Goal: Information Seeking & Learning: Learn about a topic

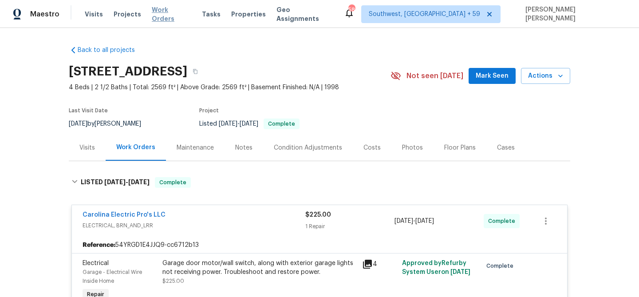
scroll to position [27, 0]
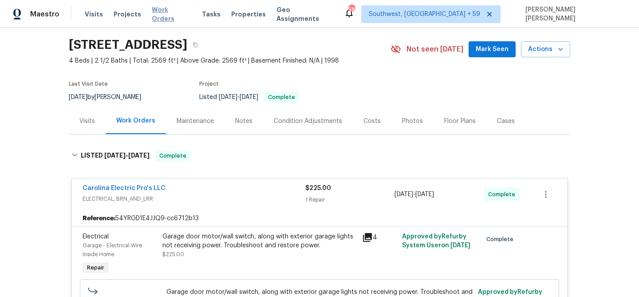
click at [170, 11] on span "Work Orders" at bounding box center [171, 14] width 39 height 18
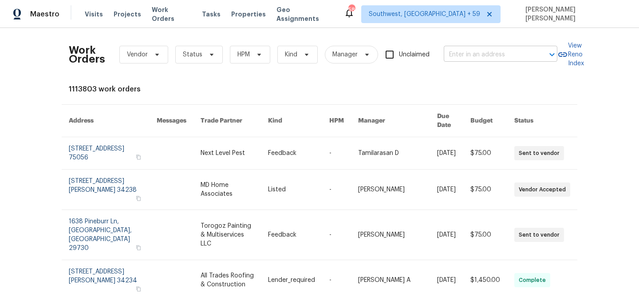
click at [468, 52] on input "text" at bounding box center [488, 55] width 89 height 14
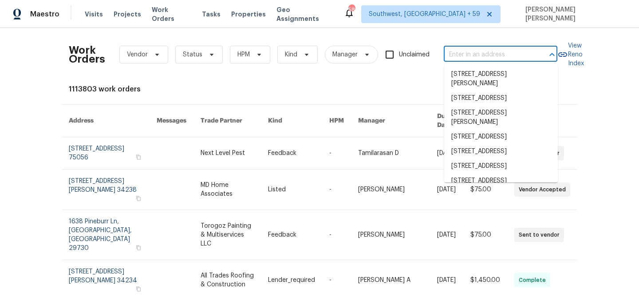
paste input "[STREET_ADDRESS][PERSON_NAME]"
type input "[STREET_ADDRESS][PERSON_NAME]"
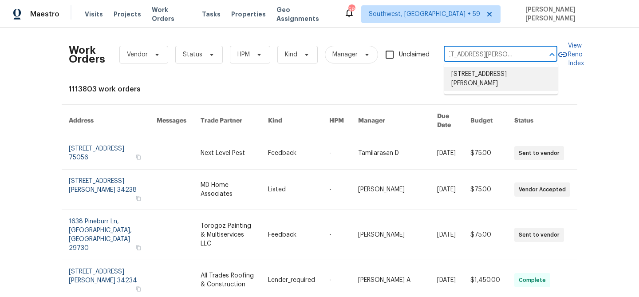
click at [490, 75] on li "[STREET_ADDRESS][PERSON_NAME]" at bounding box center [501, 79] width 114 height 24
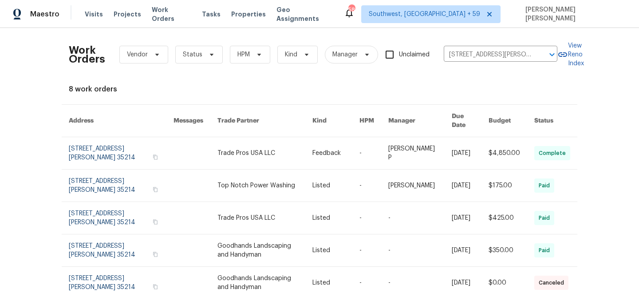
click at [399, 143] on link at bounding box center [419, 153] width 63 height 32
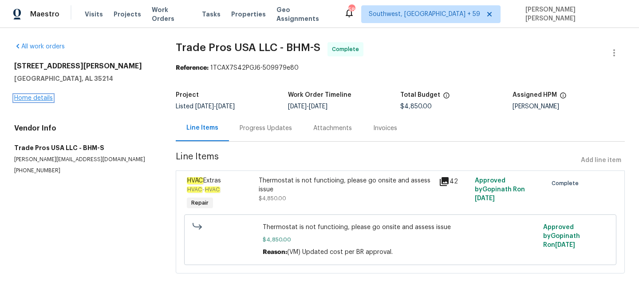
click at [42, 99] on link "Home details" at bounding box center [33, 98] width 39 height 6
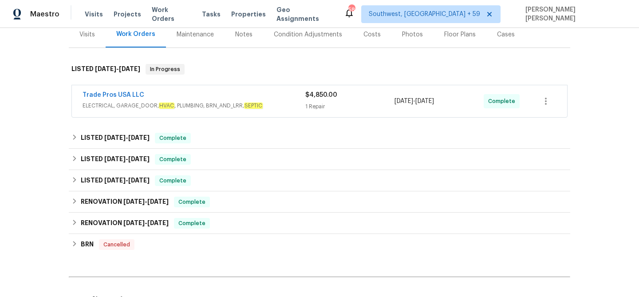
scroll to position [132, 0]
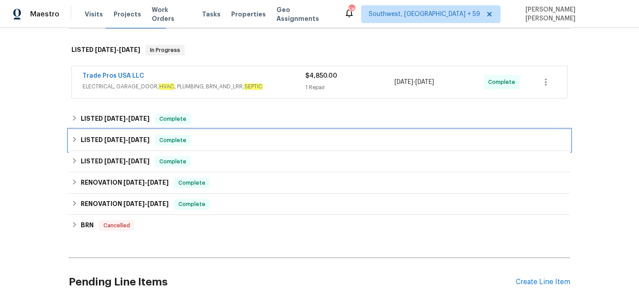
click at [198, 135] on div "LISTED 5/21/25 - 5/27/25 Complete" at bounding box center [319, 140] width 496 height 11
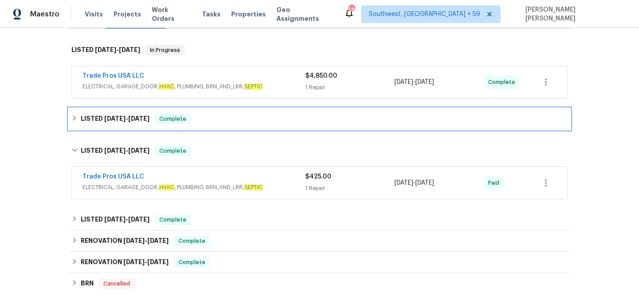
click at [223, 125] on div "LISTED 6/9/25 - 6/13/25 Complete" at bounding box center [319, 118] width 501 height 21
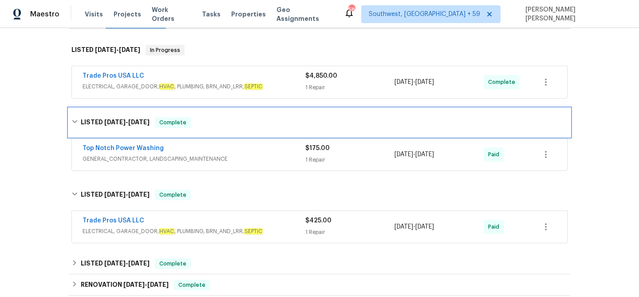
scroll to position [191, 0]
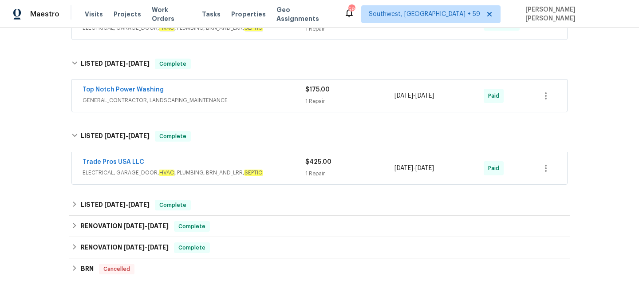
click at [253, 160] on div "Trade Pros USA LLC" at bounding box center [194, 163] width 223 height 11
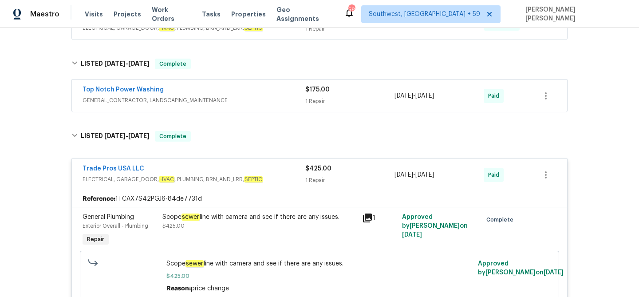
click at [252, 82] on div "Top Notch Power Washing GENERAL_CONTRACTOR, LANDSCAPING_MAINTENANCE $175.00 1 R…" at bounding box center [319, 96] width 495 height 32
click at [253, 95] on div "Top Notch Power Washing" at bounding box center [194, 90] width 223 height 11
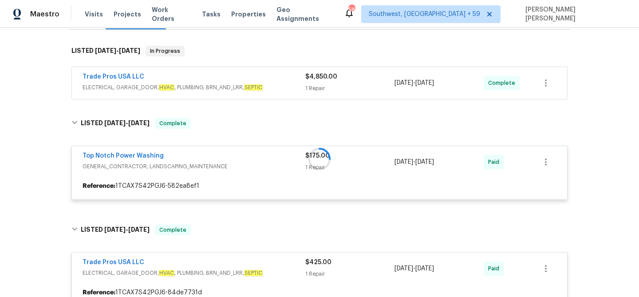
scroll to position [131, 0]
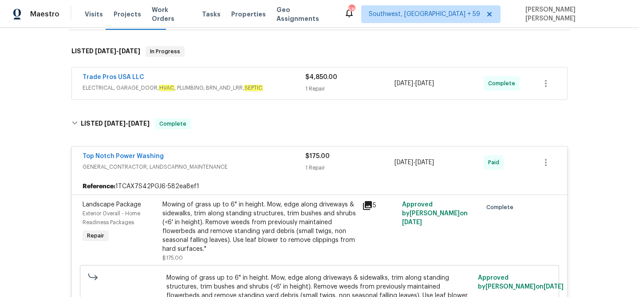
click at [264, 86] on span "ELECTRICAL, GARAGE_DOOR, HVAC , PLUMBING, BRN_AND_LRR, SEPTIC" at bounding box center [194, 87] width 223 height 9
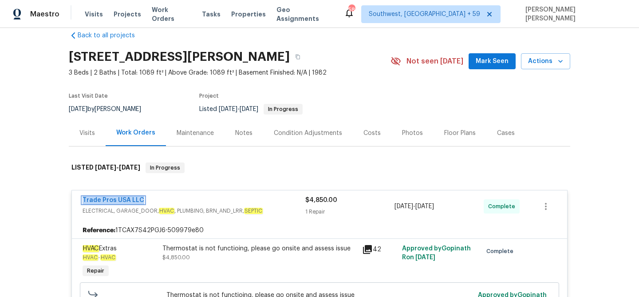
scroll to position [118, 0]
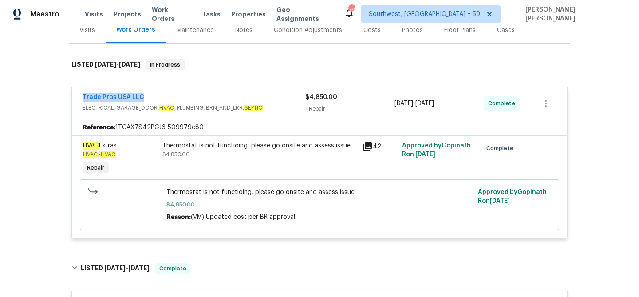
click at [235, 118] on div "Trade Pros USA LLC ELECTRICAL, GARAGE_DOOR, HVAC , PLUMBING, BRN_AND_LRR, SEPTI…" at bounding box center [319, 103] width 495 height 32
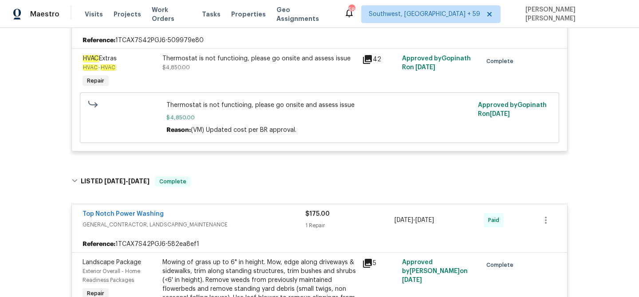
scroll to position [178, 0]
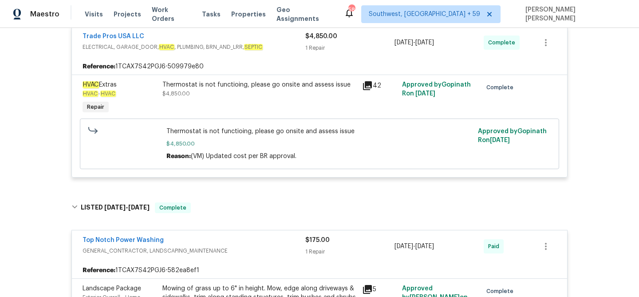
click at [277, 40] on div "Trade Pros USA LLC" at bounding box center [194, 37] width 223 height 11
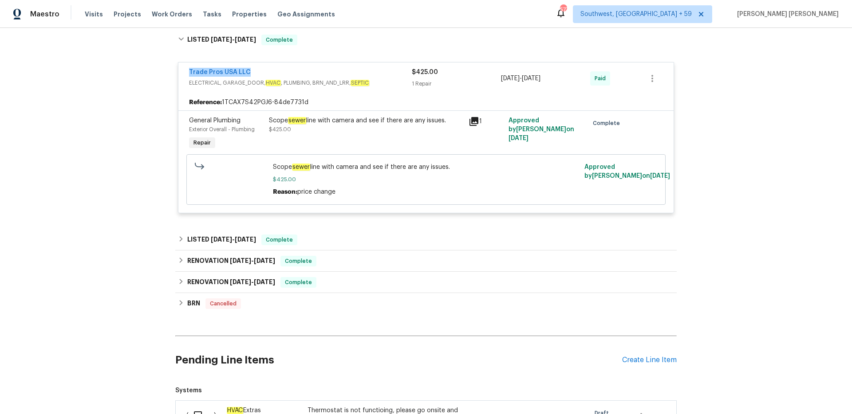
scroll to position [472, 0]
click at [160, 16] on span "Work Orders" at bounding box center [172, 14] width 40 height 9
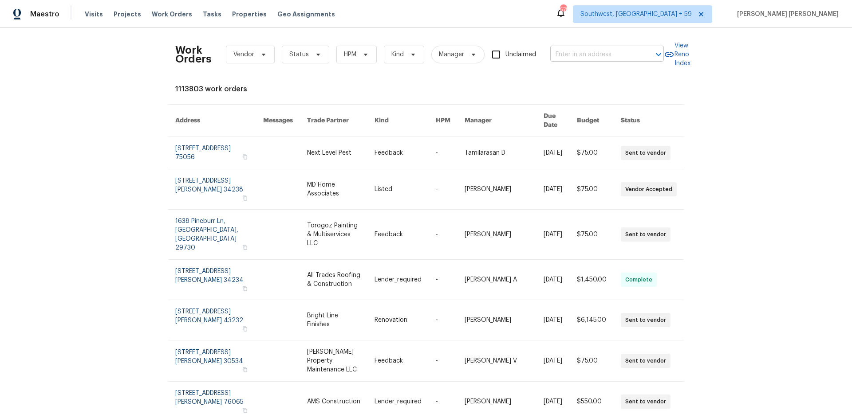
click at [566, 53] on input "text" at bounding box center [594, 55] width 89 height 14
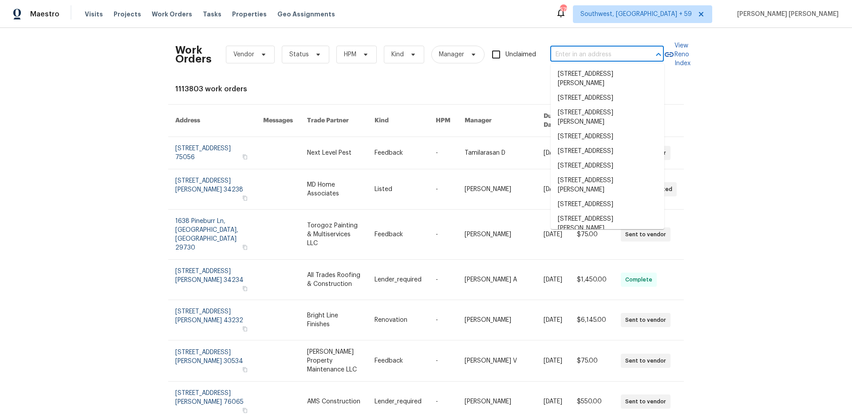
paste input "[STREET_ADDRESS]"
type input "[STREET_ADDRESS]"
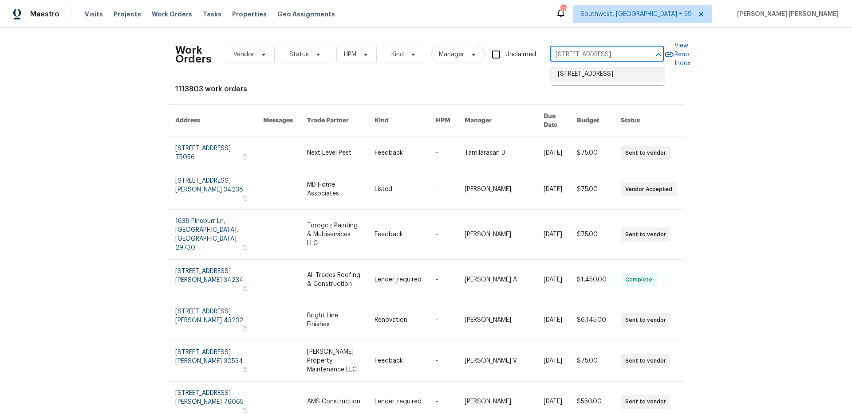
click at [586, 80] on li "[STREET_ADDRESS]" at bounding box center [608, 74] width 114 height 15
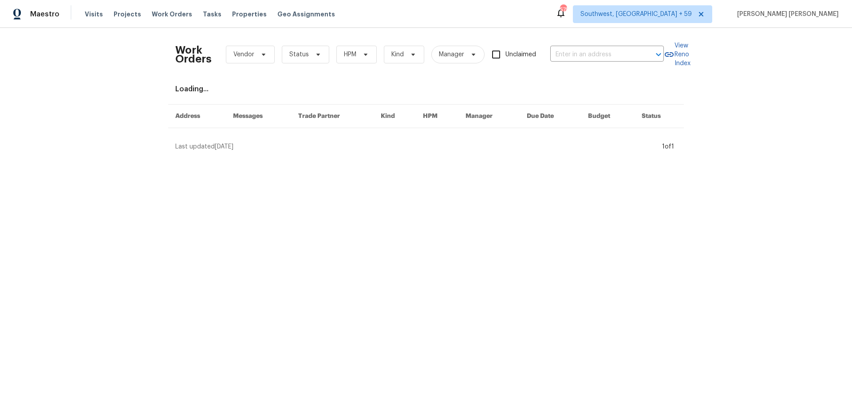
type input "[STREET_ADDRESS]"
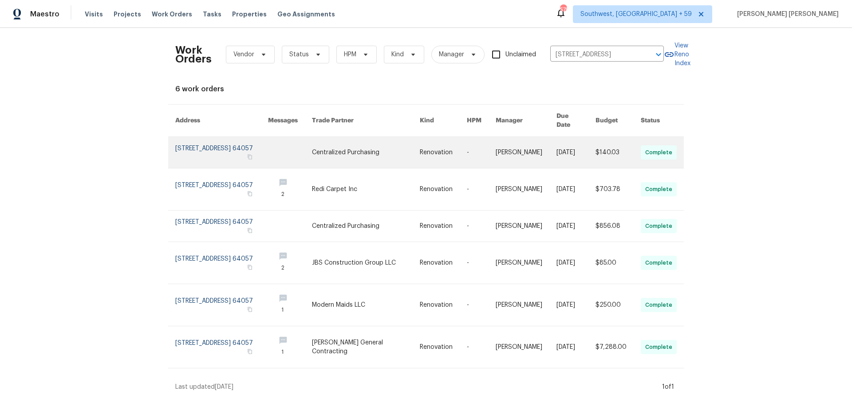
click at [593, 141] on td "$140.03" at bounding box center [610, 153] width 45 height 32
click at [379, 142] on link at bounding box center [366, 152] width 108 height 31
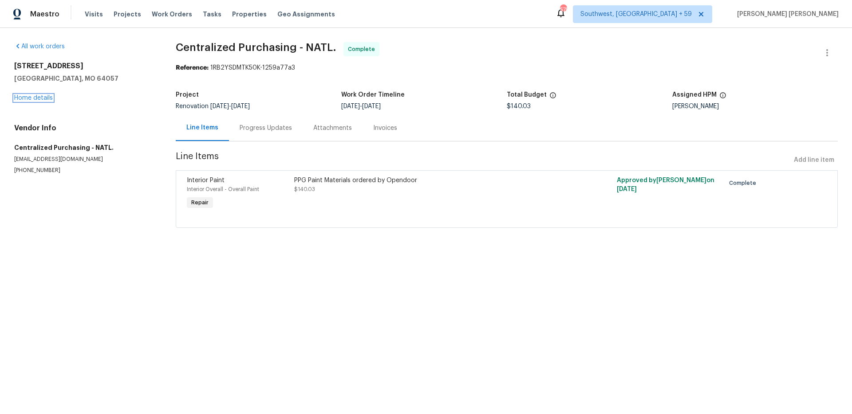
click at [35, 100] on link "Home details" at bounding box center [33, 98] width 39 height 6
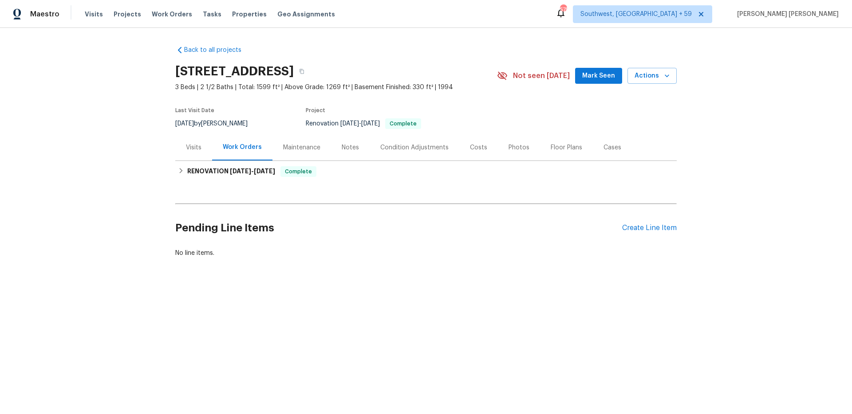
click at [197, 149] on div "Visits" at bounding box center [194, 147] width 16 height 9
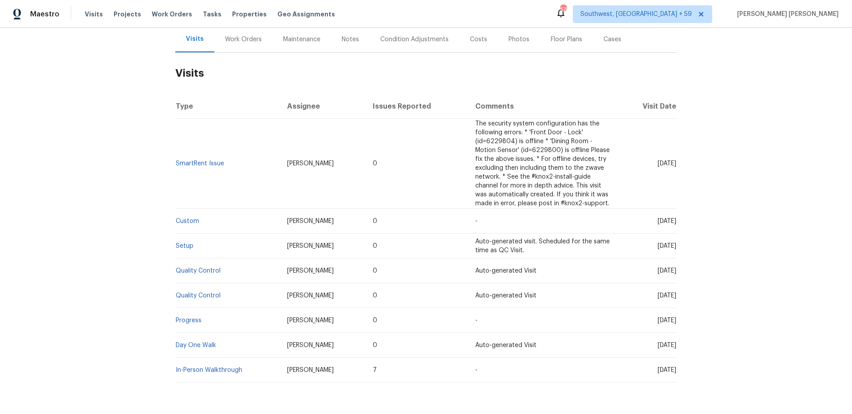
scroll to position [137, 0]
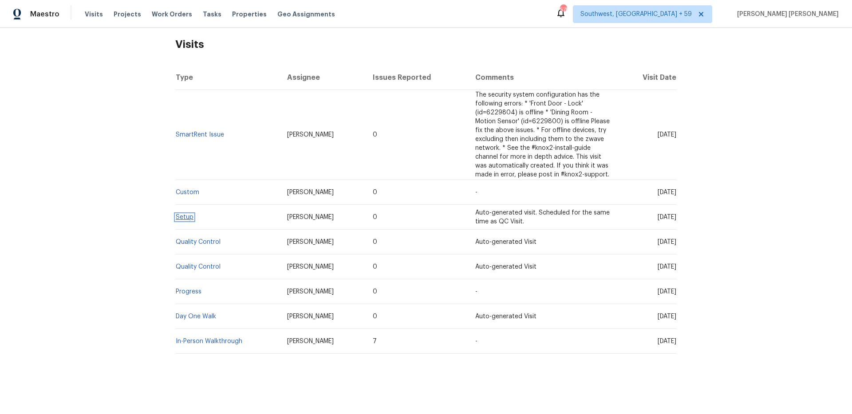
click at [188, 219] on link "Setup" at bounding box center [185, 217] width 18 height 6
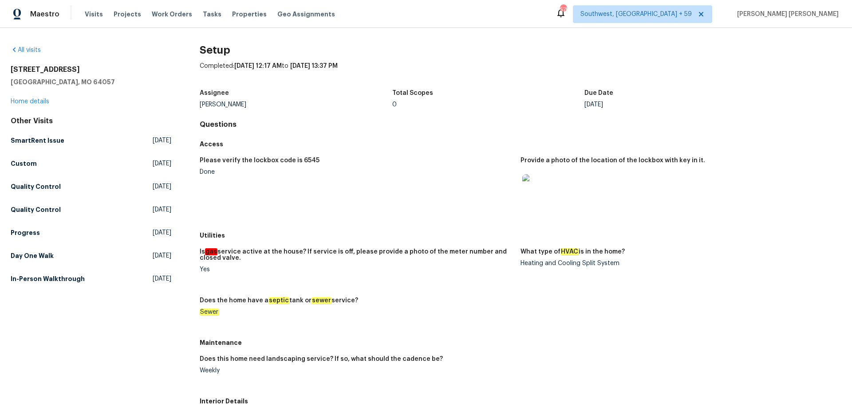
scroll to position [197, 0]
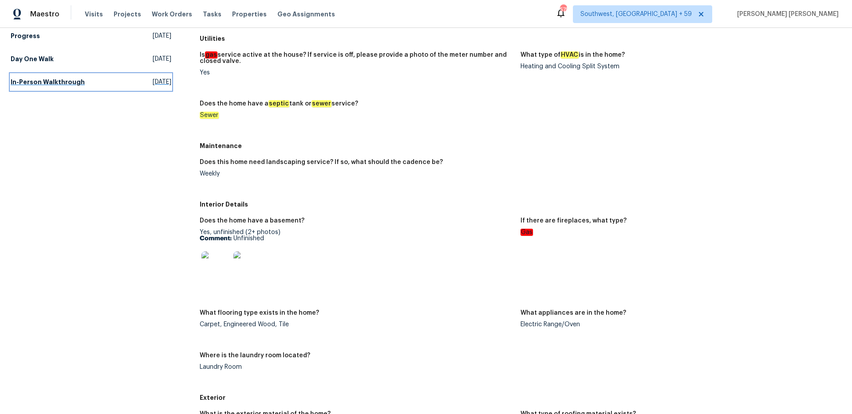
click at [59, 84] on h5 "In-Person Walkthrough" at bounding box center [48, 82] width 74 height 9
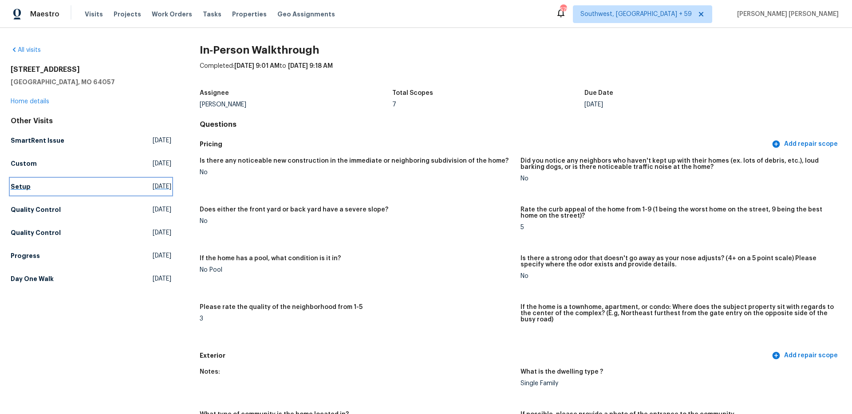
click at [23, 185] on h5 "Setup" at bounding box center [21, 186] width 20 height 9
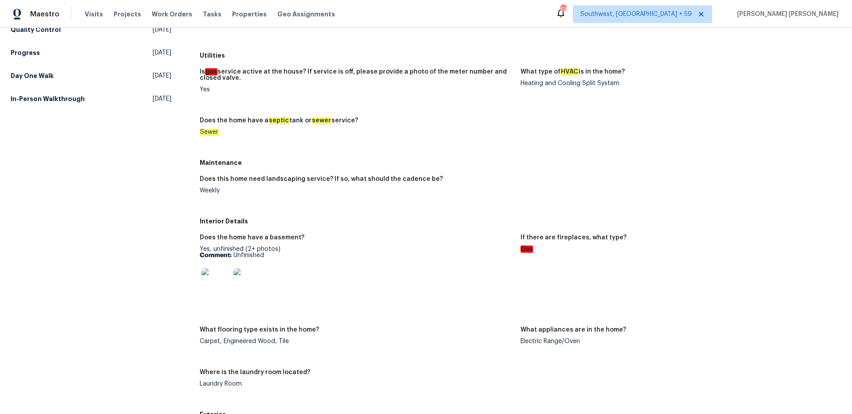
scroll to position [184, 0]
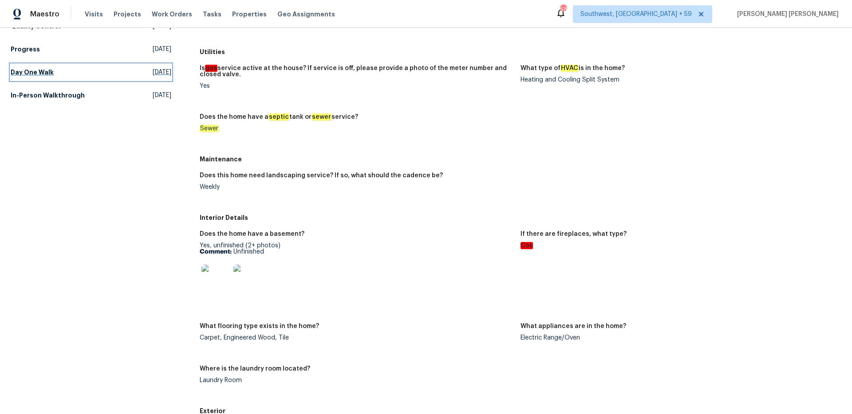
click at [45, 73] on h5 "Day One Walk" at bounding box center [32, 72] width 43 height 9
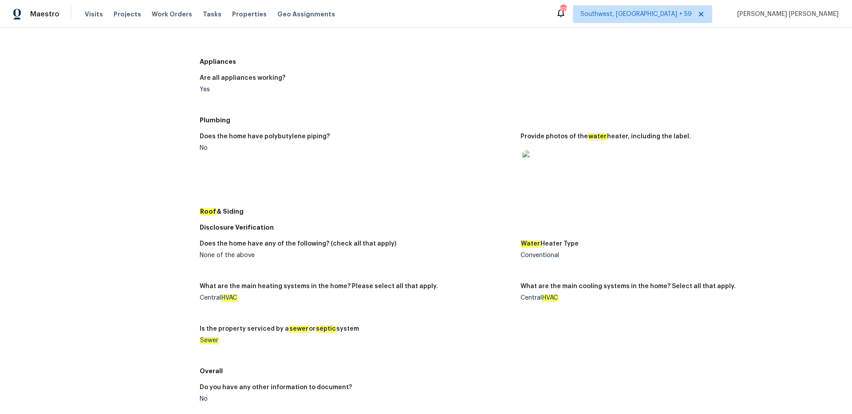
scroll to position [261, 0]
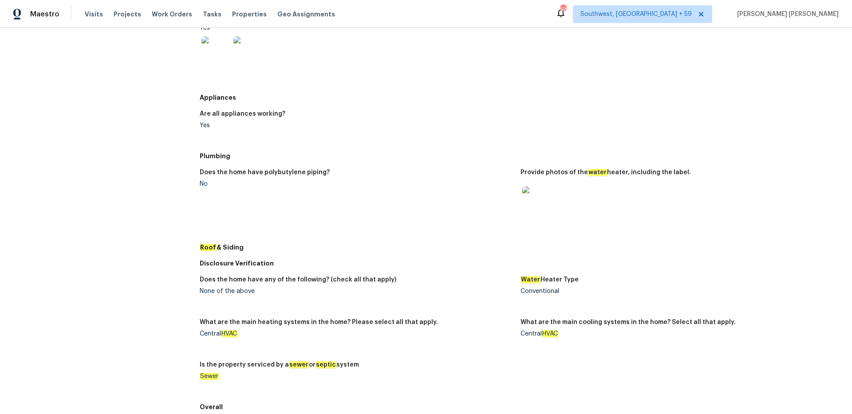
click at [531, 200] on img at bounding box center [536, 200] width 28 height 28
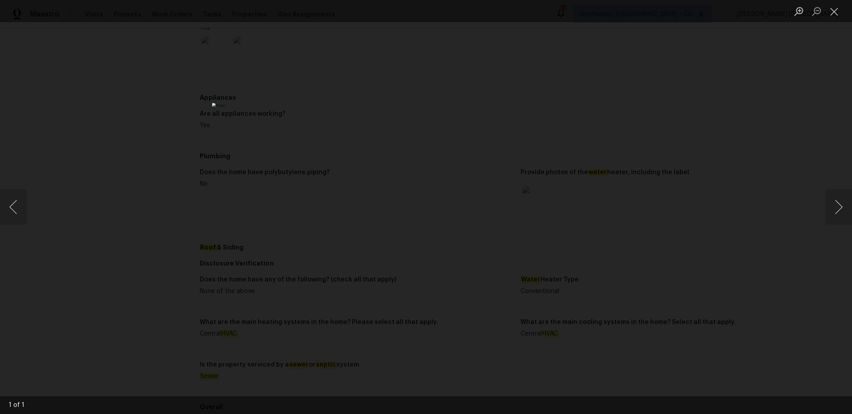
click at [431, 167] on img "Lightbox" at bounding box center [426, 207] width 428 height 208
click at [431, 167] on img "Lightbox" at bounding box center [421, 248] width 860 height 418
click at [175, 150] on div "Lightbox" at bounding box center [426, 207] width 852 height 414
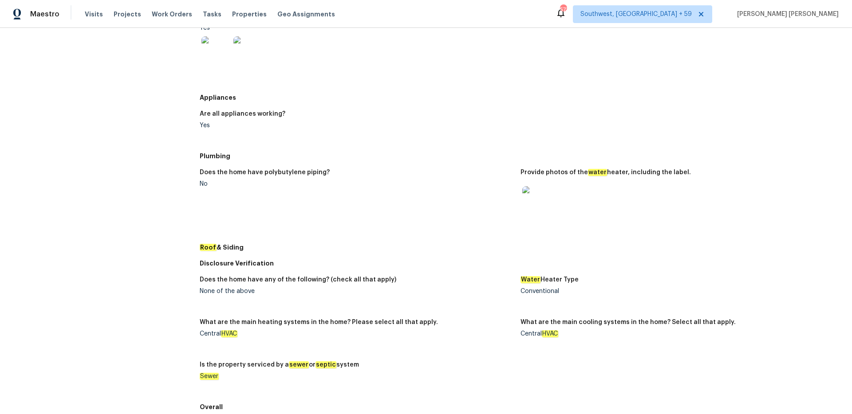
scroll to position [0, 0]
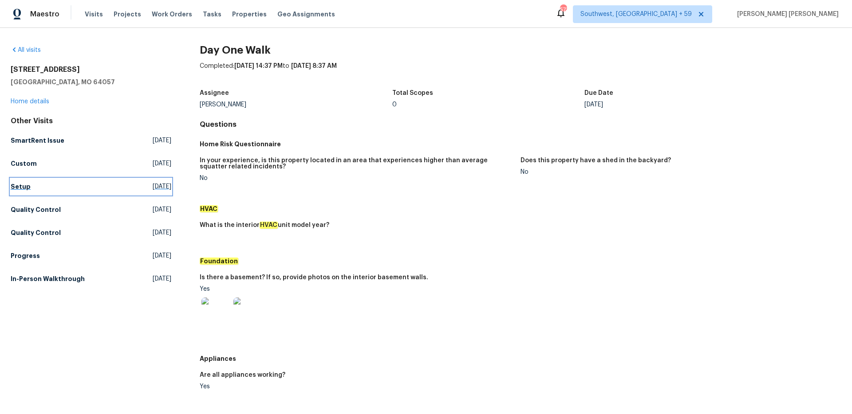
click at [15, 183] on h5 "Setup" at bounding box center [21, 186] width 20 height 9
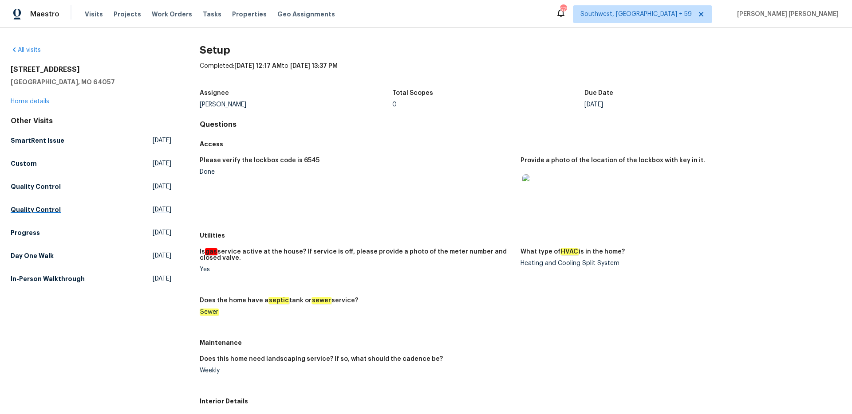
scroll to position [197, 0]
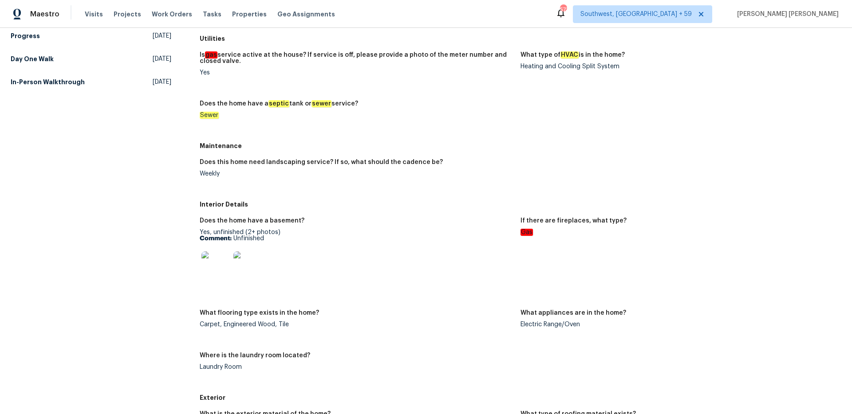
click at [355, 206] on h5 "Interior Details" at bounding box center [521, 204] width 642 height 9
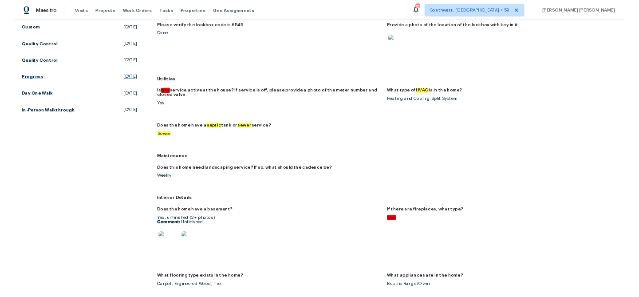
scroll to position [124, 0]
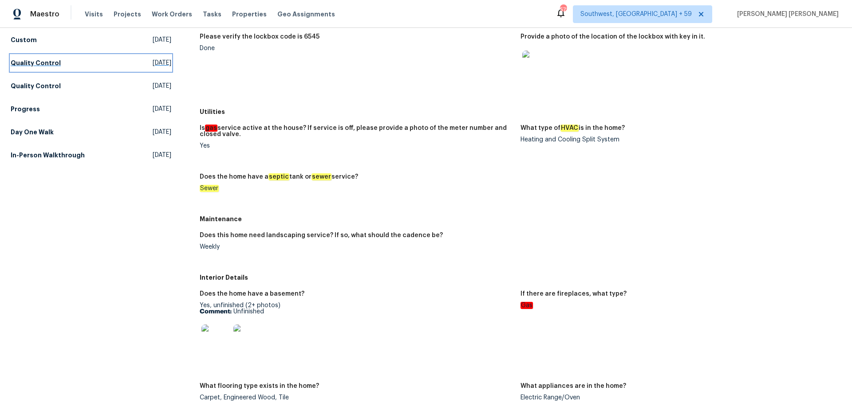
click at [47, 62] on h5 "Quality Control" at bounding box center [36, 63] width 50 height 9
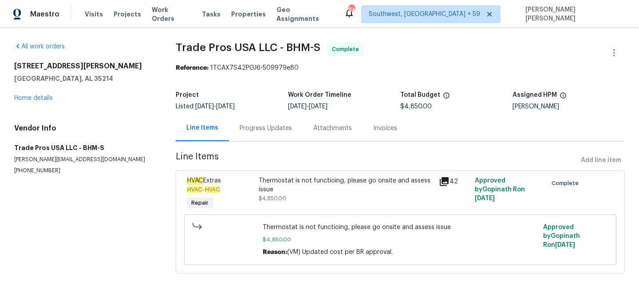
click at [268, 129] on div "Progress Updates" at bounding box center [266, 128] width 52 height 9
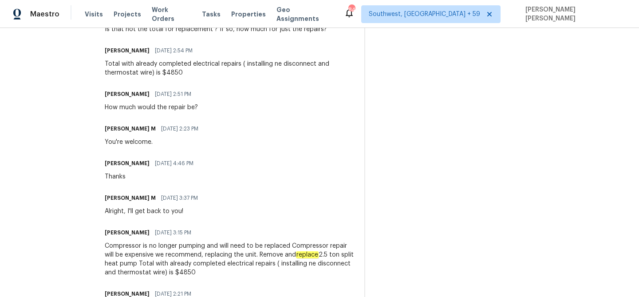
scroll to position [1309, 0]
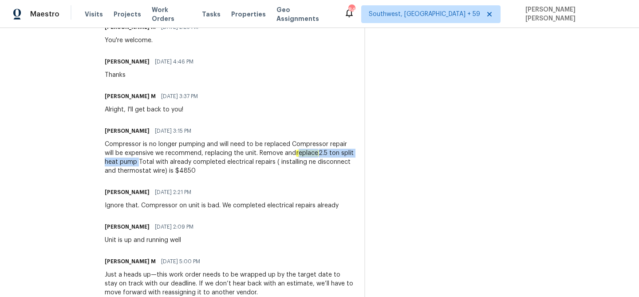
drag, startPoint x: 296, startPoint y: 154, endPoint x: 146, endPoint y: 163, distance: 150.2
click at [146, 163] on div "Compressor is no longer pumping and will need to be replaced Compressor repair …" at bounding box center [229, 157] width 249 height 35
copy div "eplace 2.5 ton split heat pump"
click at [325, 167] on div "Compressor is no longer pumping and will need to be replaced Compressor repair …" at bounding box center [229, 157] width 249 height 35
drag, startPoint x: 319, startPoint y: 154, endPoint x: 147, endPoint y: 161, distance: 172.3
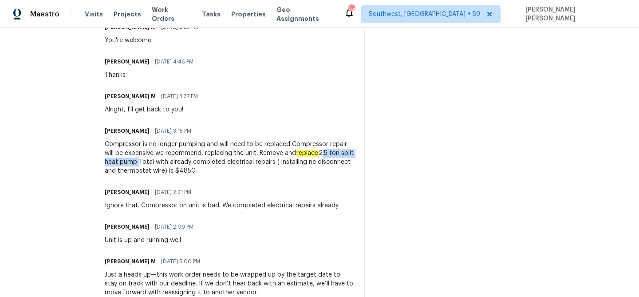
click at [147, 161] on div "Compressor is no longer pumping and will need to be replaced Compressor repair …" at bounding box center [229, 157] width 249 height 35
copy div "2.5 ton split heat pump"
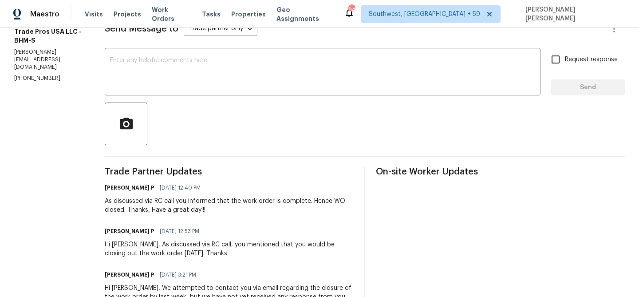
scroll to position [0, 0]
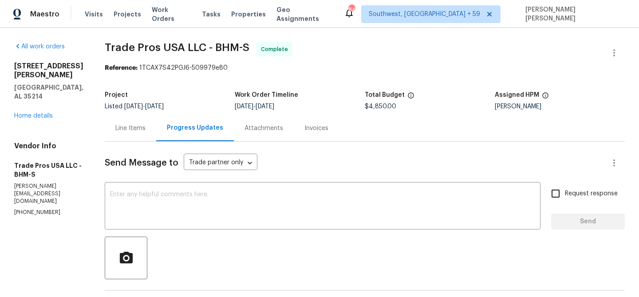
click at [141, 130] on div "Line Items" at bounding box center [130, 128] width 30 height 9
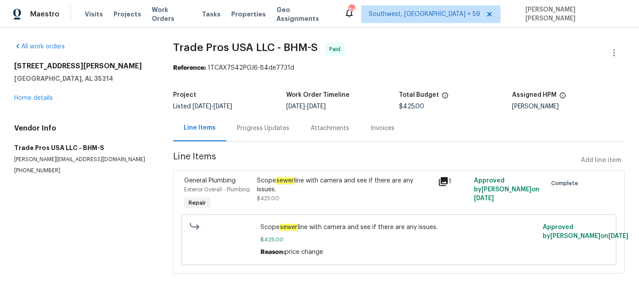
click at [272, 124] on div "Progress Updates" at bounding box center [263, 128] width 52 height 9
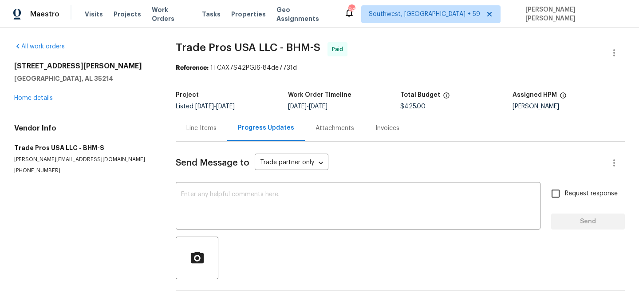
click at [218, 130] on div "Line Items" at bounding box center [201, 128] width 51 height 26
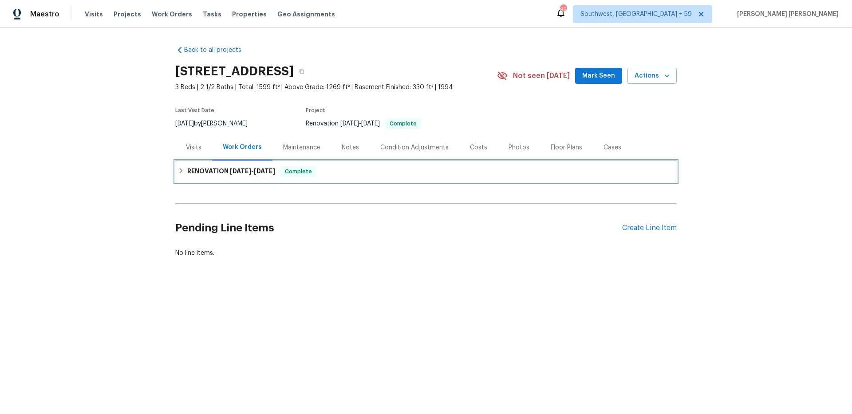
click at [252, 173] on span "[DATE] - [DATE]" at bounding box center [252, 171] width 45 height 6
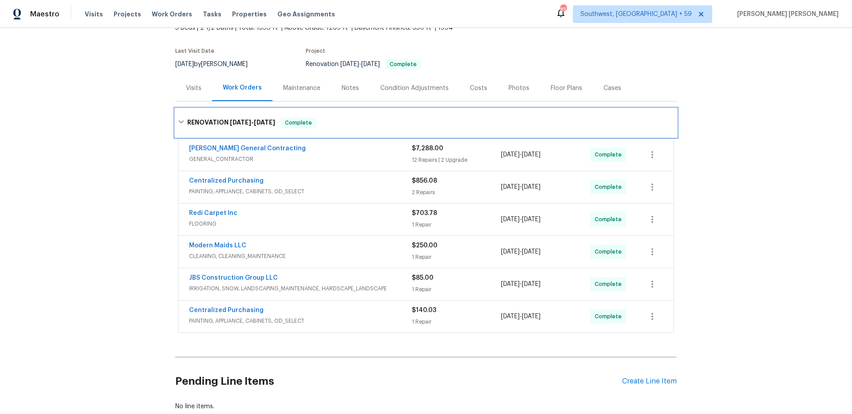
scroll to position [117, 0]
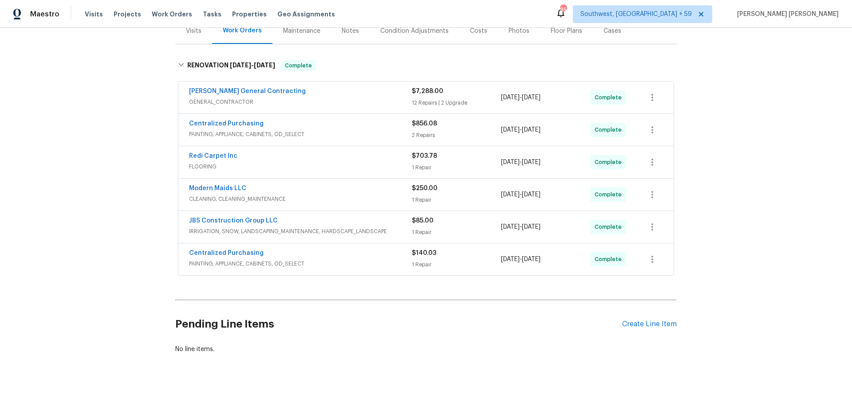
click at [378, 259] on div "Centralized Purchasing" at bounding box center [300, 254] width 223 height 11
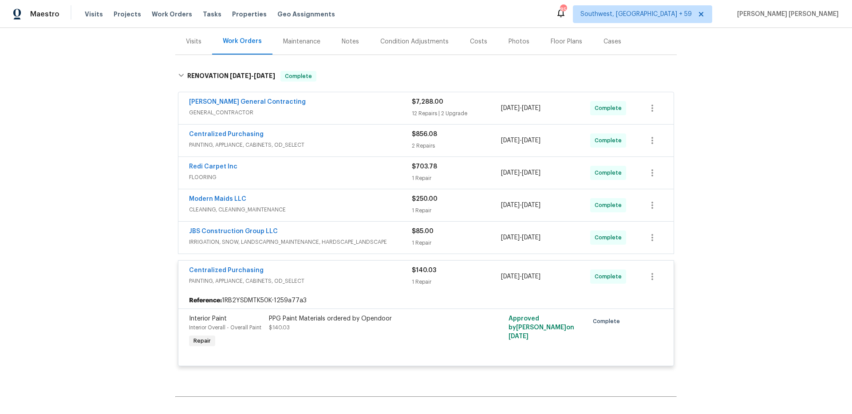
click at [394, 243] on span "IRRIGATION, SNOW, LANDSCAPING_MAINTENANCE, HARDSCAPE_LANDSCAPE" at bounding box center [300, 242] width 223 height 9
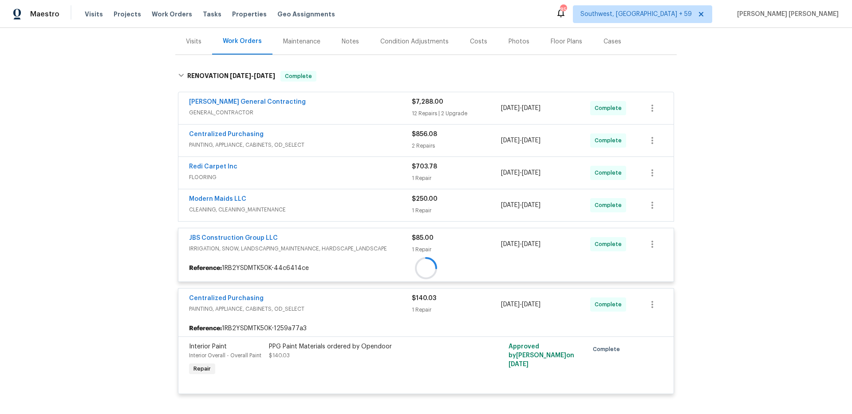
scroll to position [87, 0]
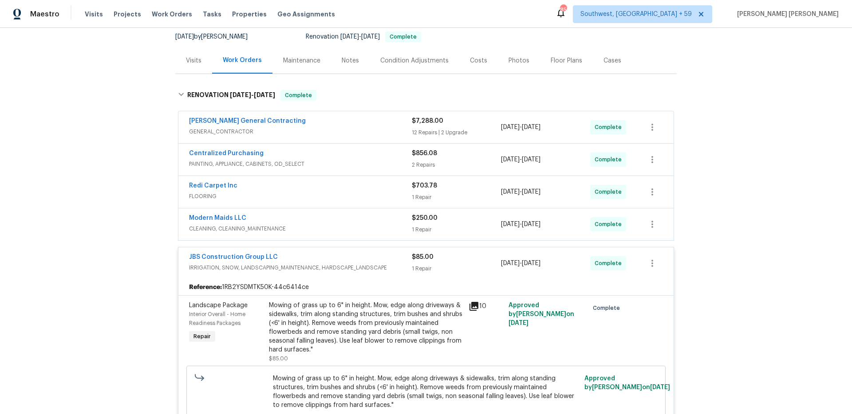
click at [399, 227] on span "CLEANING, CLEANING_MAINTENANCE" at bounding box center [300, 229] width 223 height 9
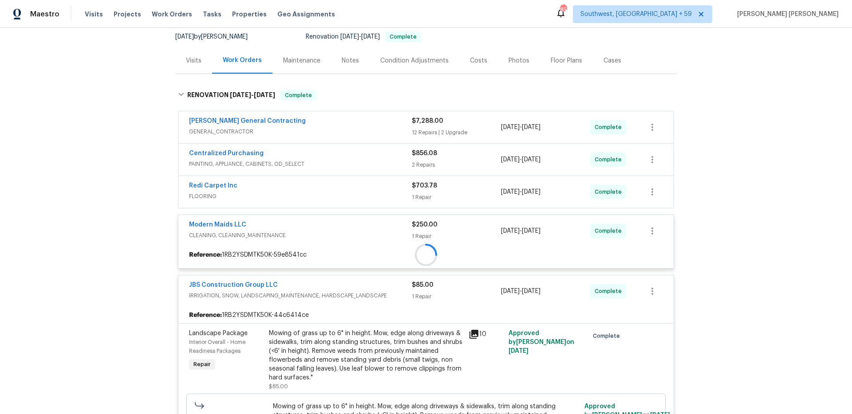
scroll to position [60, 0]
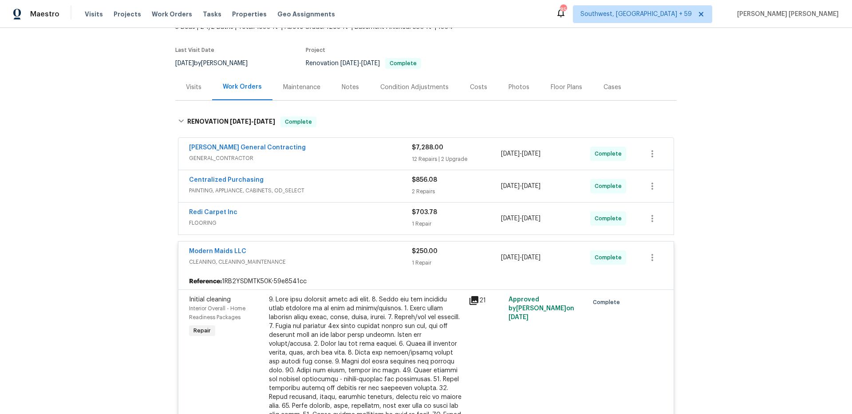
click at [403, 221] on span "FLOORING" at bounding box center [300, 223] width 223 height 9
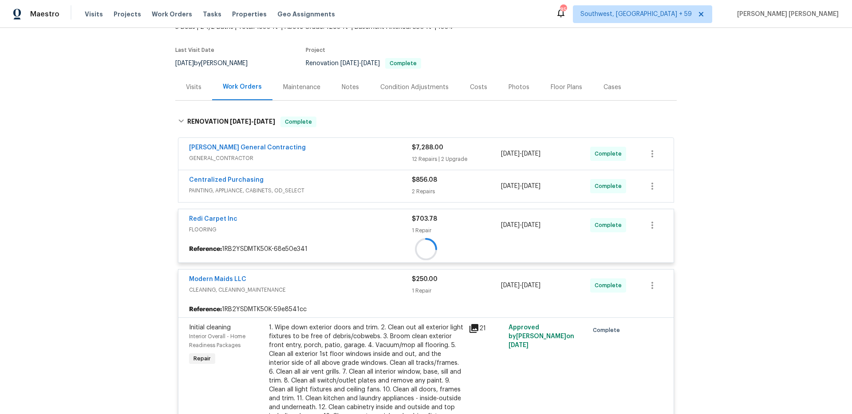
scroll to position [32, 0]
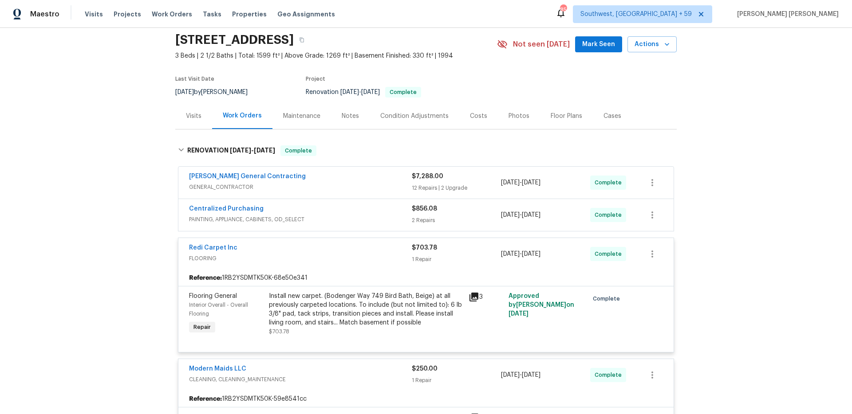
click at [398, 214] on div "Centralized Purchasing" at bounding box center [300, 210] width 223 height 11
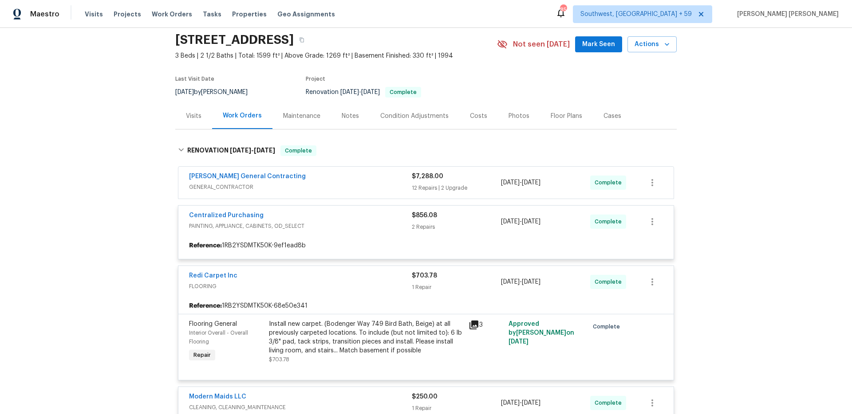
scroll to position [20, 0]
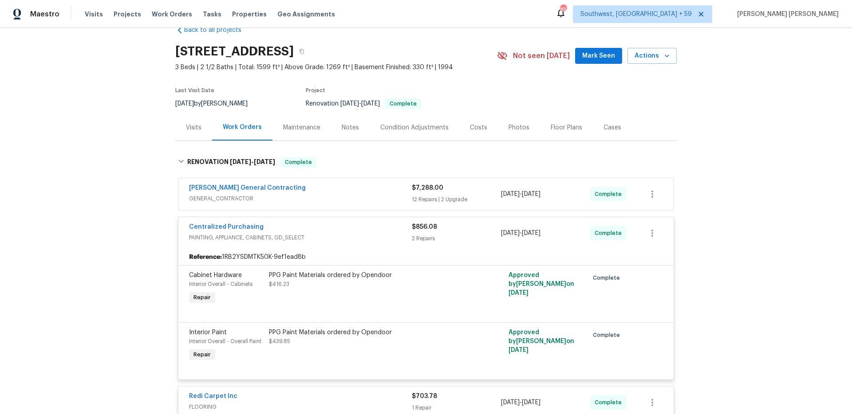
click at [386, 194] on span "GENERAL_CONTRACTOR" at bounding box center [300, 198] width 223 height 9
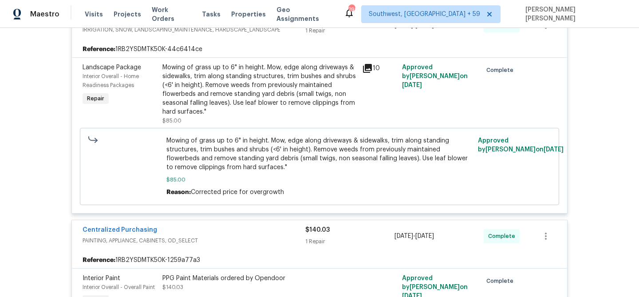
scroll to position [2098, 0]
click at [170, 15] on span "Work Orders" at bounding box center [171, 14] width 39 height 18
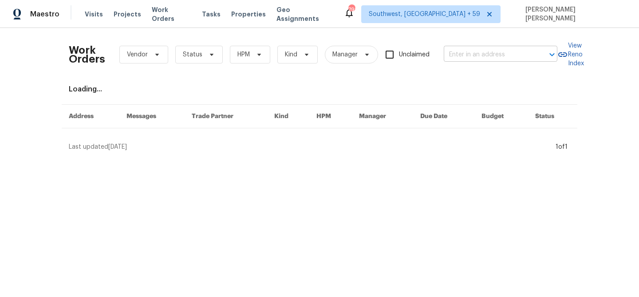
click at [511, 51] on input "text" at bounding box center [488, 55] width 89 height 14
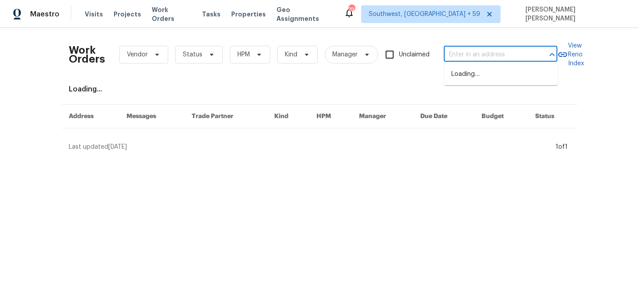
paste input "[STREET_ADDRESS]"
type input "[STREET_ADDRESS]"
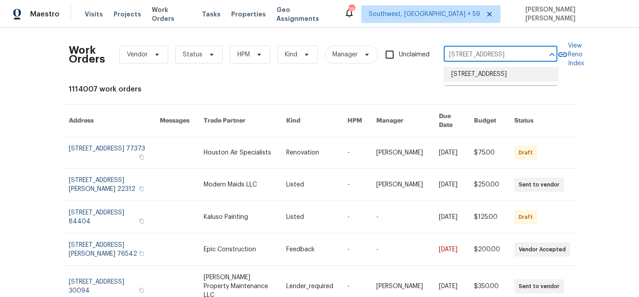
click at [491, 69] on li "[STREET_ADDRESS]" at bounding box center [501, 74] width 114 height 15
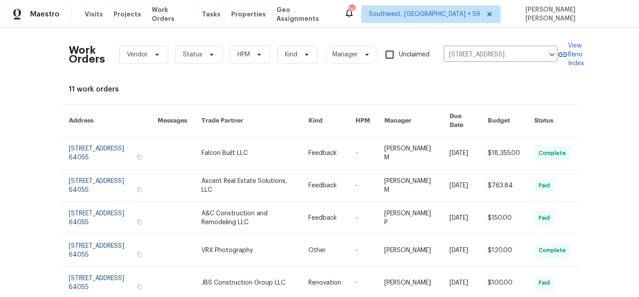
click at [481, 158] on link at bounding box center [468, 153] width 38 height 32
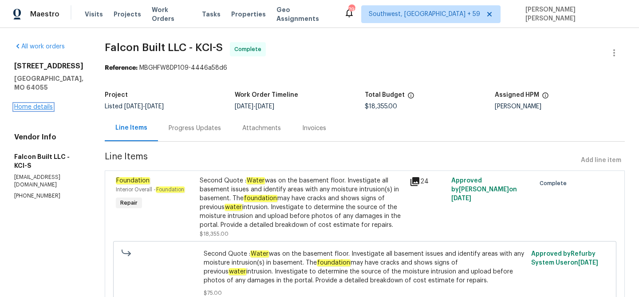
click at [40, 107] on link "Home details" at bounding box center [33, 107] width 39 height 6
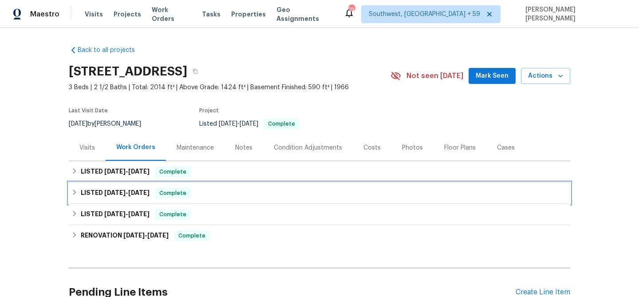
click at [168, 191] on span "Complete" at bounding box center [173, 193] width 34 height 9
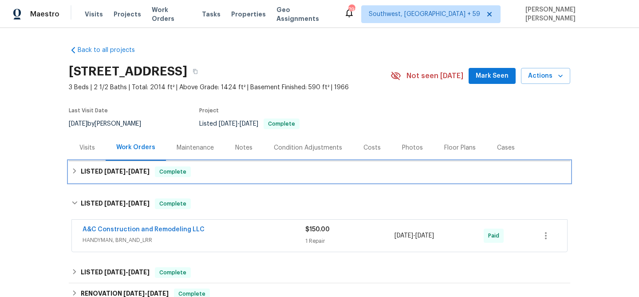
click at [252, 166] on div "LISTED [DATE] - [DATE] Complete" at bounding box center [319, 171] width 501 height 21
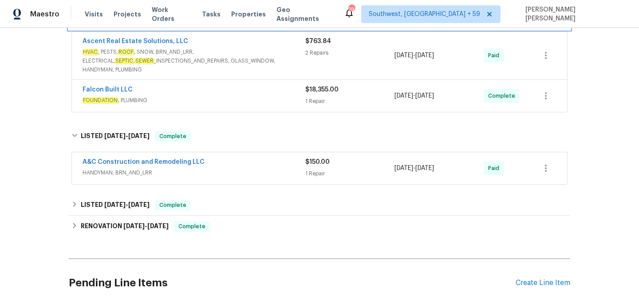
scroll to position [172, 0]
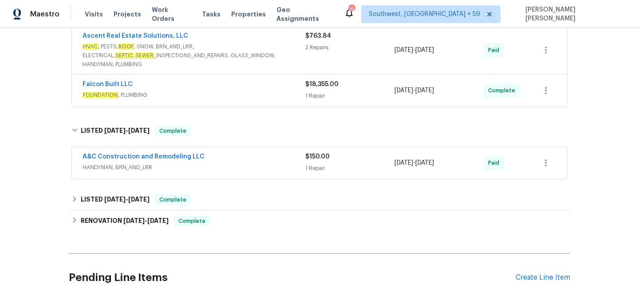
click at [270, 163] on span "HANDYMAN, BRN_AND_LRR" at bounding box center [194, 167] width 223 height 9
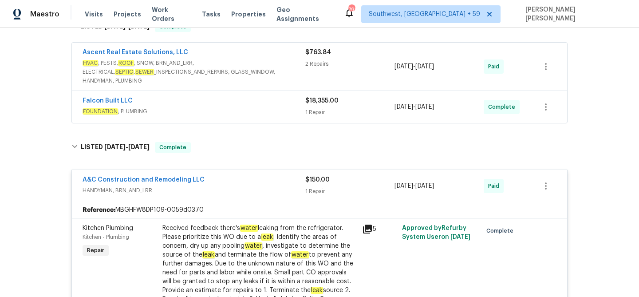
scroll to position [144, 0]
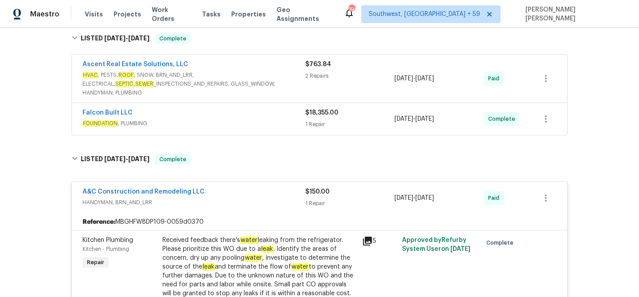
click at [277, 119] on span "FOUNDATION , PLUMBING" at bounding box center [194, 123] width 223 height 9
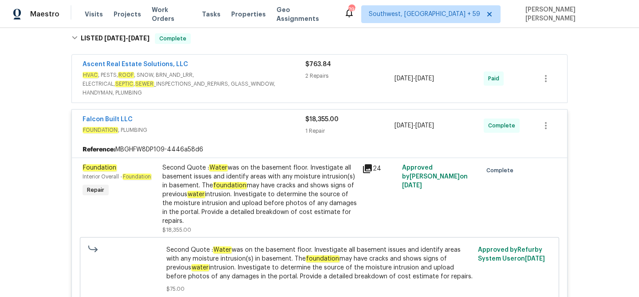
click at [233, 70] on div "Ascent Real Estate Solutions, LLC" at bounding box center [194, 65] width 223 height 11
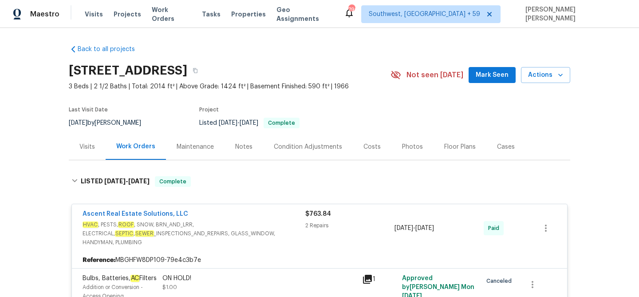
scroll to position [0, 0]
